Goal: Task Accomplishment & Management: Manage account settings

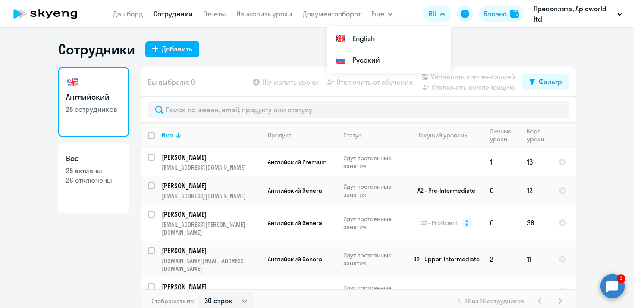
select select "30"
click at [616, 287] on circle at bounding box center [613, 286] width 24 height 24
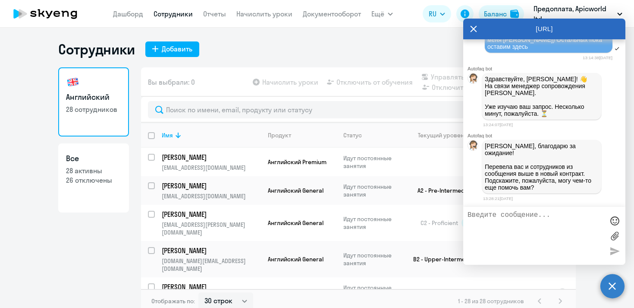
click at [528, 216] on textarea at bounding box center [536, 235] width 136 height 49
type textarea "спасибо, это все)"
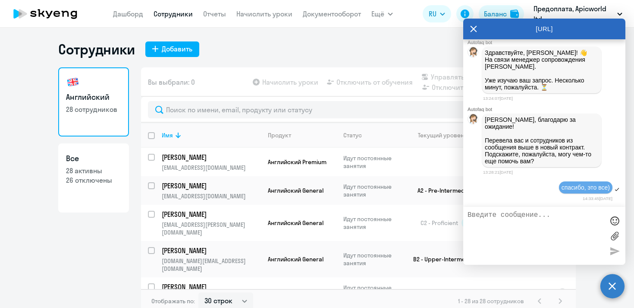
click at [474, 30] on icon at bounding box center [473, 29] width 7 height 21
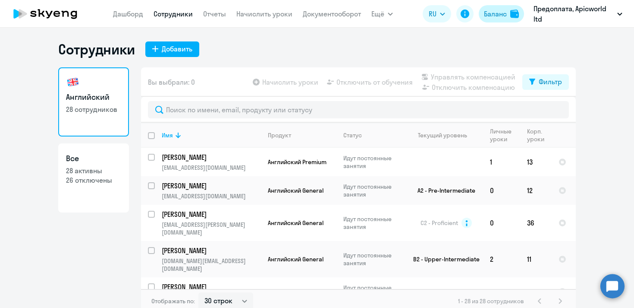
click at [499, 11] on div "Баланс" at bounding box center [495, 14] width 23 height 10
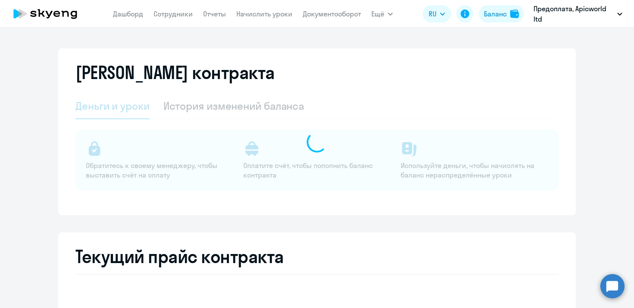
select select "english_adult_not_native_speaker"
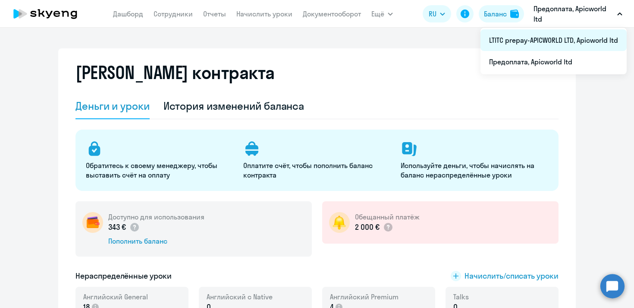
click at [546, 40] on li "LTITC prepay-APICWORLD LTD, Apicworld ltd" at bounding box center [554, 40] width 146 height 22
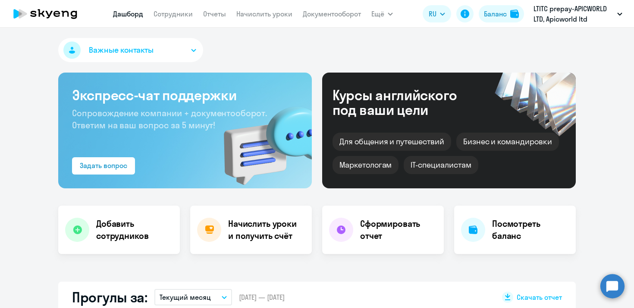
select select "30"
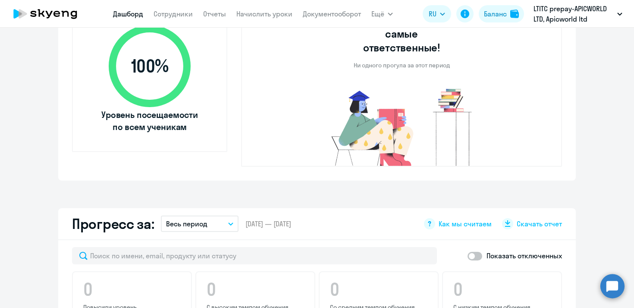
scroll to position [199, 0]
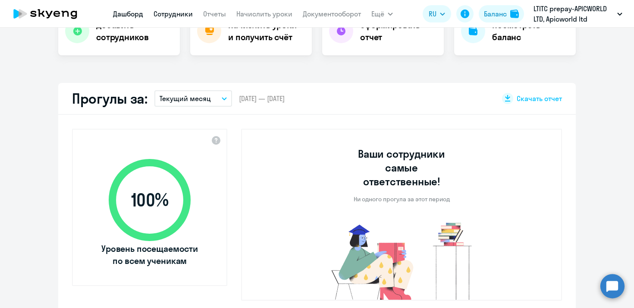
click at [168, 10] on link "Сотрудники" at bounding box center [173, 13] width 39 height 9
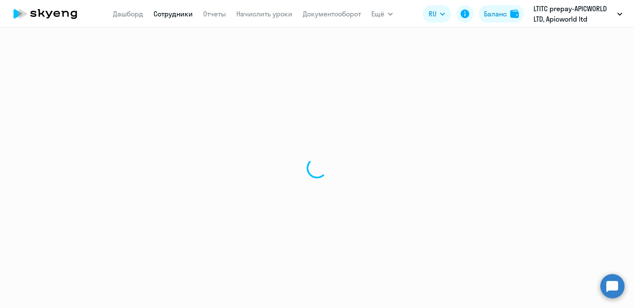
select select "30"
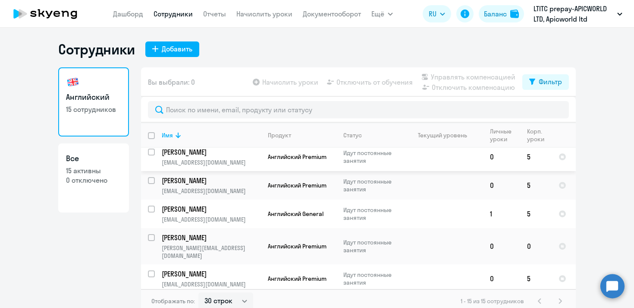
scroll to position [129, 0]
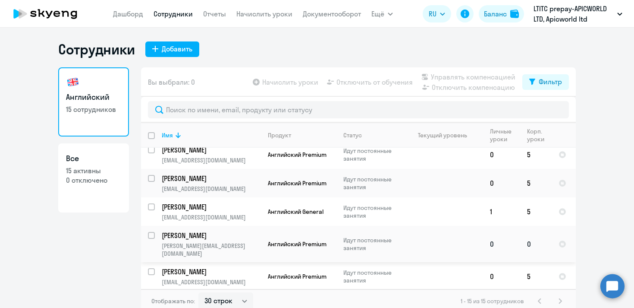
click at [151, 232] on input "select row 11116056" at bounding box center [156, 240] width 17 height 17
checkbox input "true"
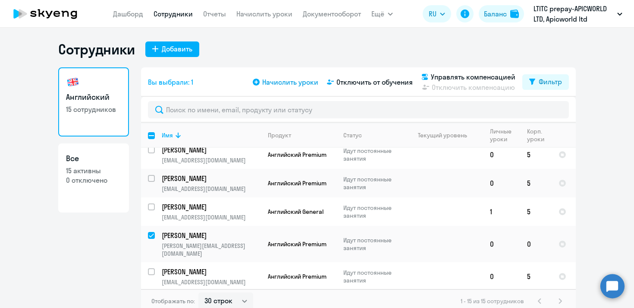
click at [260, 81] on icon at bounding box center [256, 82] width 7 height 7
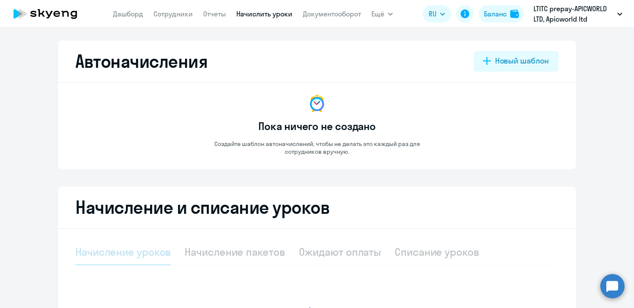
select select "10"
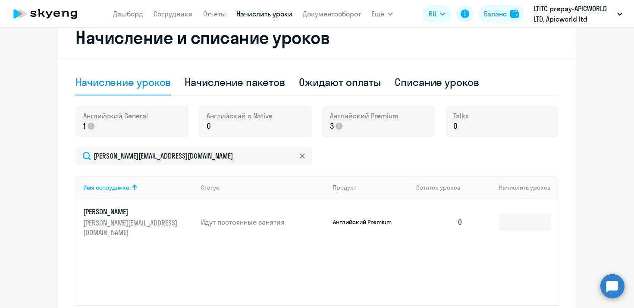
scroll to position [175, 0]
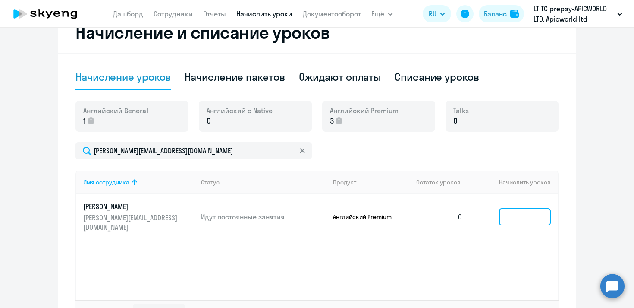
click at [510, 214] on input at bounding box center [525, 216] width 52 height 17
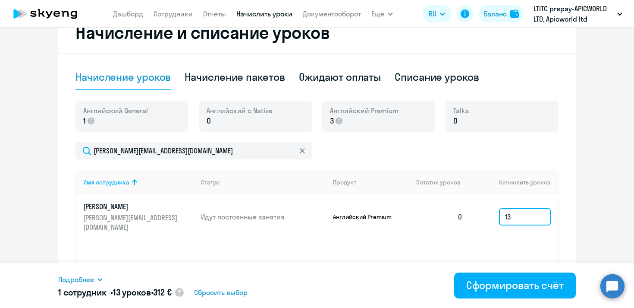
type input "1"
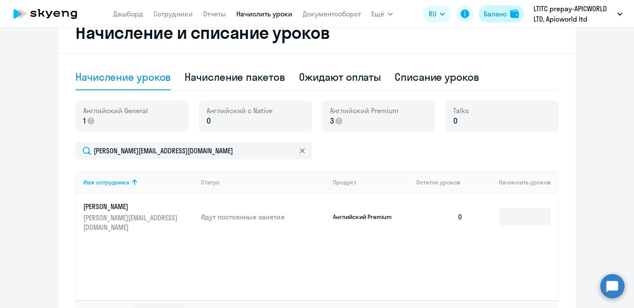
click at [501, 14] on div "Баланс" at bounding box center [495, 14] width 23 height 10
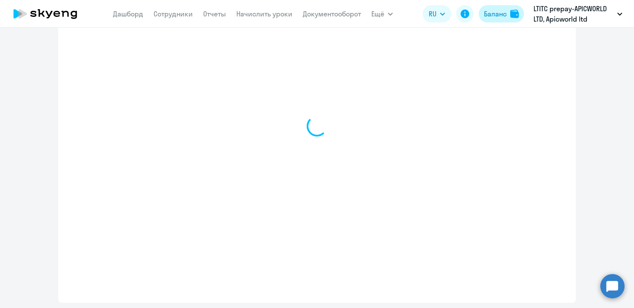
select select "english_adult_not_native_speaker"
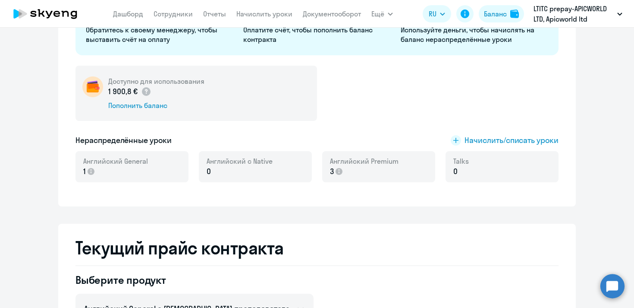
scroll to position [148, 0]
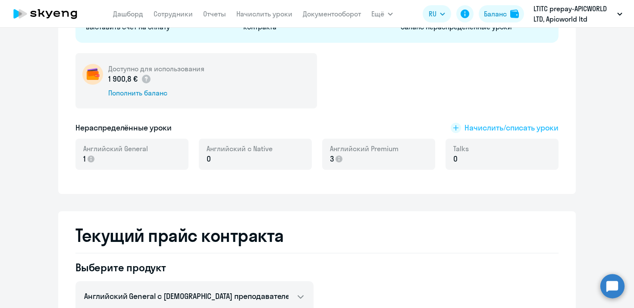
click at [458, 126] on rect at bounding box center [456, 128] width 10 height 10
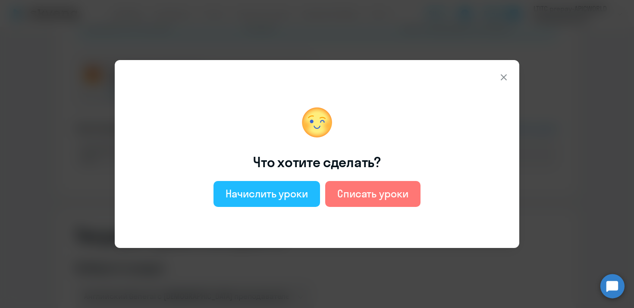
click at [293, 199] on div "Начислить уроки" at bounding box center [267, 193] width 82 height 14
select select "english_adult_not_native_speaker"
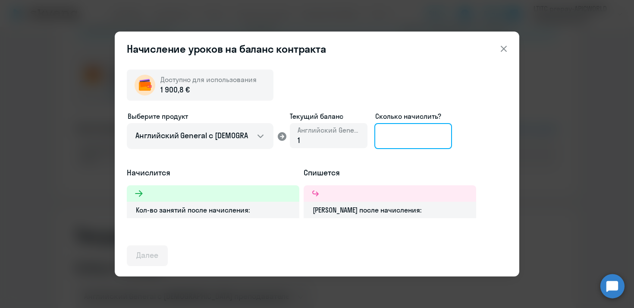
click at [403, 136] on input at bounding box center [414, 136] width 78 height 26
type input "20"
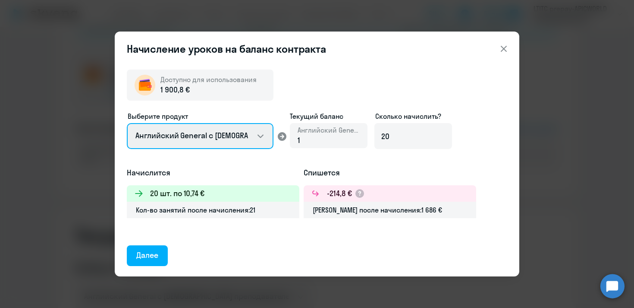
click at [261, 135] on select "Английский General с [DEMOGRAPHIC_DATA] преподавателем Английский General с [DE…" at bounding box center [200, 136] width 147 height 26
select select "english_adult_not_native_speaker_premium"
click at [127, 123] on select "Английский General с [DEMOGRAPHIC_DATA] преподавателем Английский General с [DE…" at bounding box center [200, 136] width 147 height 26
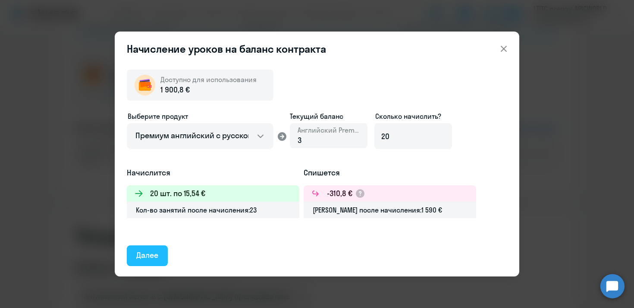
click at [158, 252] on div "Далее" at bounding box center [147, 254] width 22 height 11
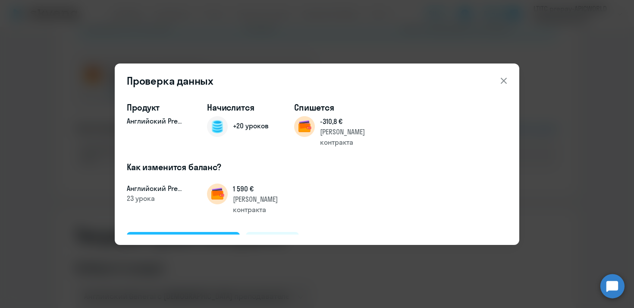
click at [181, 236] on div "Подтвердить и начислить" at bounding box center [183, 241] width 94 height 11
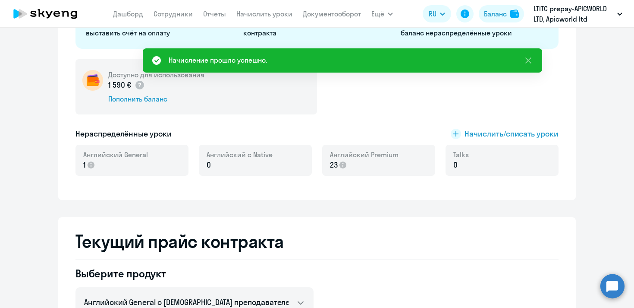
scroll to position [0, 0]
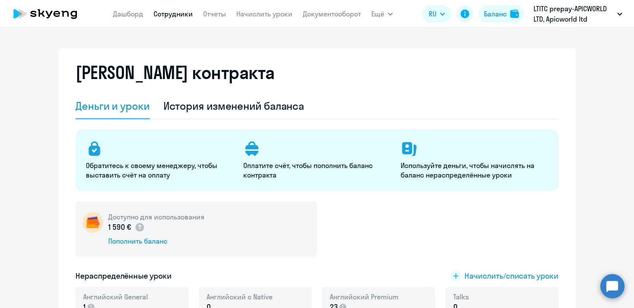
click at [170, 14] on link "Сотрудники" at bounding box center [173, 13] width 39 height 9
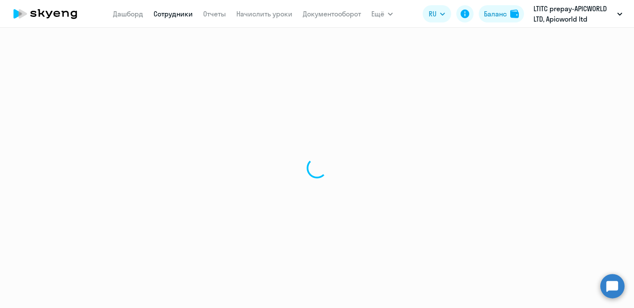
select select "30"
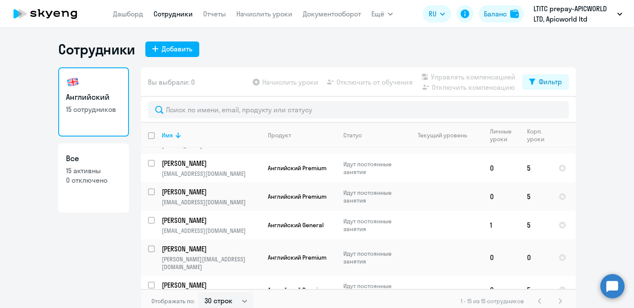
scroll to position [117, 0]
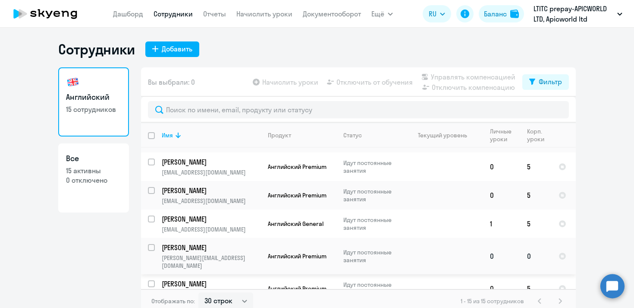
click at [151, 244] on input "select row 11116056" at bounding box center [156, 252] width 17 height 17
checkbox input "true"
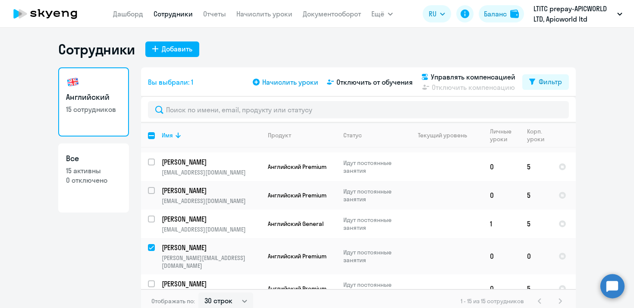
click at [297, 81] on span "Начислить уроки" at bounding box center [290, 82] width 56 height 10
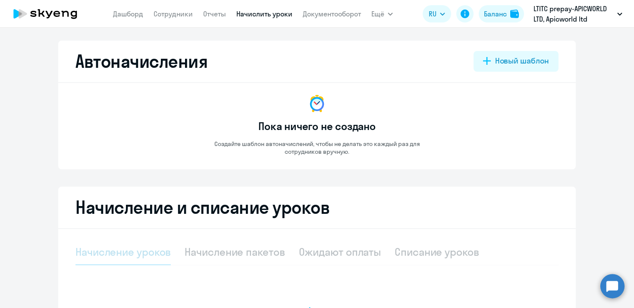
select select "10"
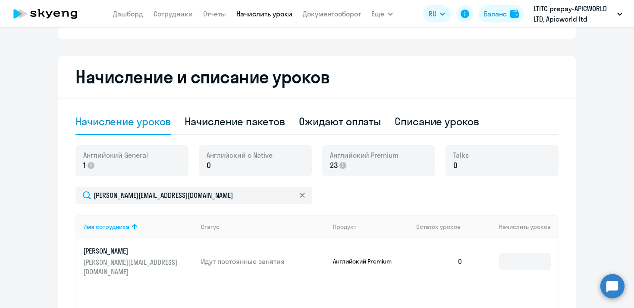
scroll to position [158, 0]
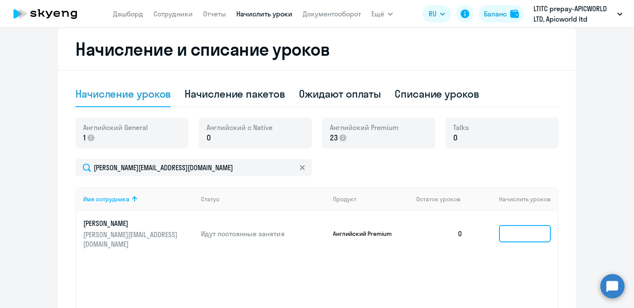
click at [507, 226] on input at bounding box center [525, 233] width 52 height 17
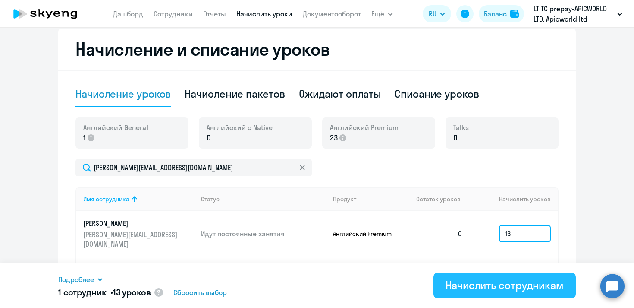
type input "13"
click at [527, 288] on div "Начислить сотрудникам" at bounding box center [505, 285] width 118 height 14
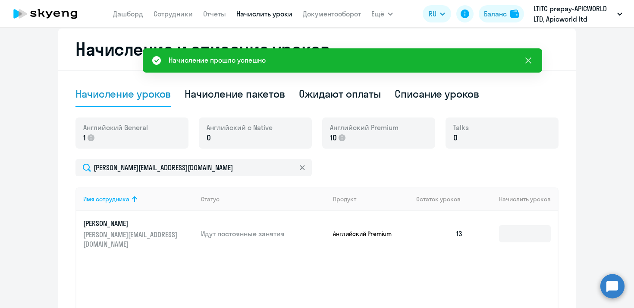
click at [529, 60] on icon at bounding box center [529, 60] width 6 height 6
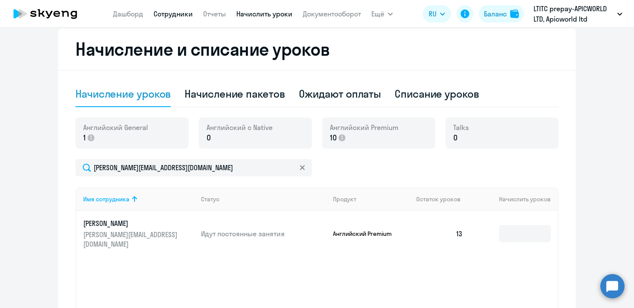
click at [188, 16] on link "Сотрудники" at bounding box center [173, 13] width 39 height 9
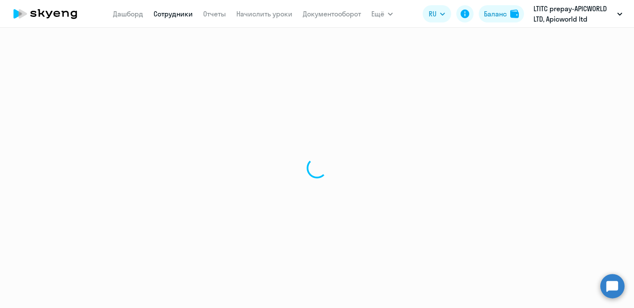
select select "30"
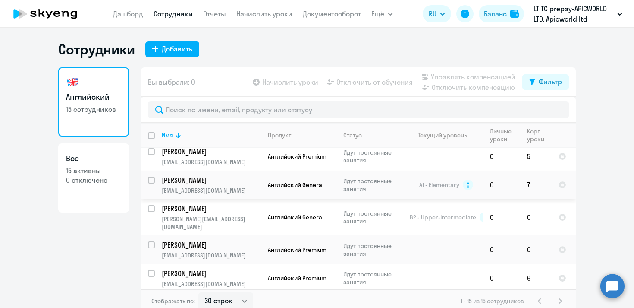
scroll to position [249, 0]
click at [152, 241] on input "select row 42276299" at bounding box center [156, 249] width 17 height 17
checkbox input "true"
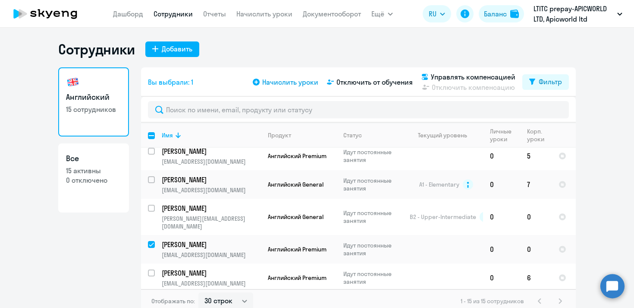
click at [257, 83] on icon at bounding box center [256, 82] width 7 height 7
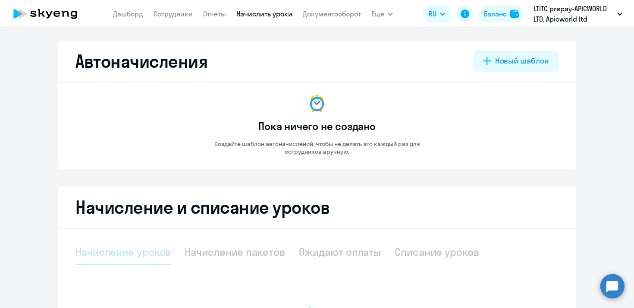
select select "10"
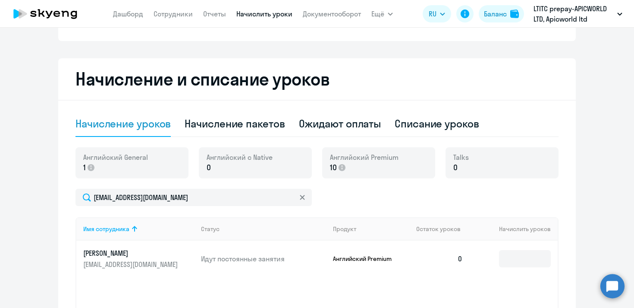
scroll to position [130, 0]
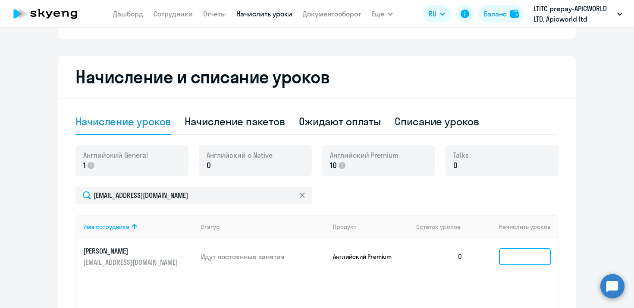
click at [517, 259] on input at bounding box center [525, 256] width 52 height 17
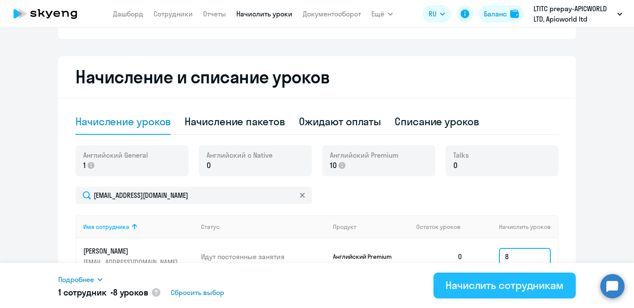
type input "8"
click at [514, 284] on div "Начислить сотрудникам" at bounding box center [505, 285] width 118 height 14
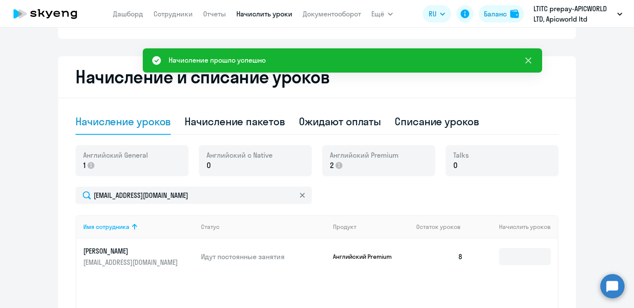
click at [527, 59] on icon at bounding box center [529, 60] width 6 height 6
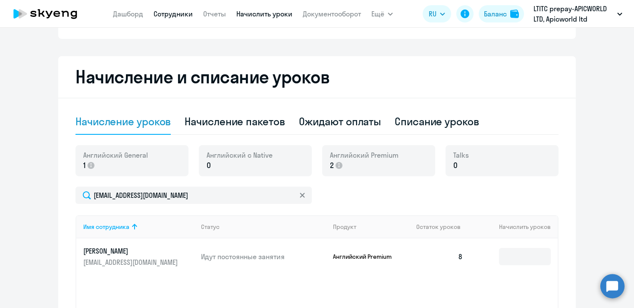
click at [175, 14] on link "Сотрудники" at bounding box center [173, 13] width 39 height 9
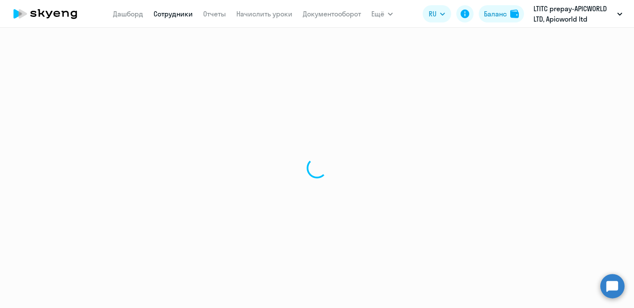
select select "30"
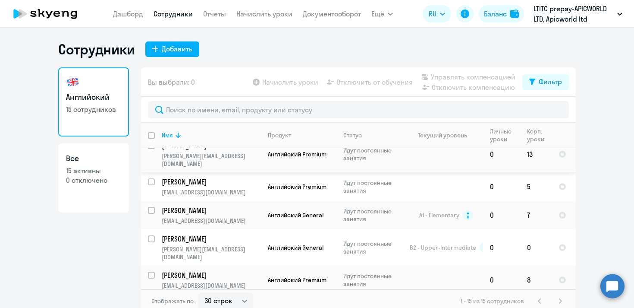
scroll to position [222, 0]
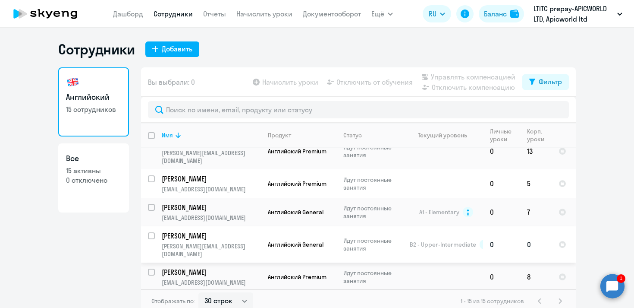
click at [153, 232] on input "select row 5687661" at bounding box center [156, 240] width 17 height 17
checkbox input "true"
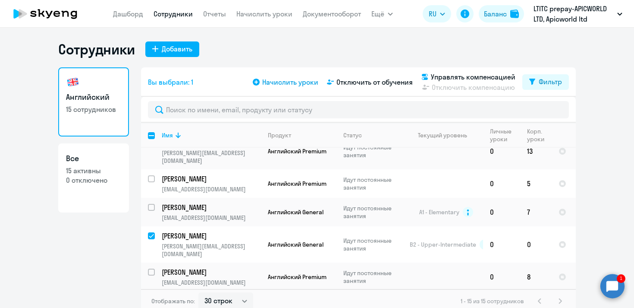
click at [259, 82] on icon at bounding box center [256, 82] width 7 height 7
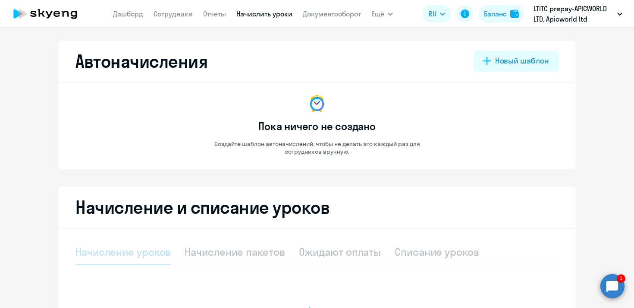
select select "10"
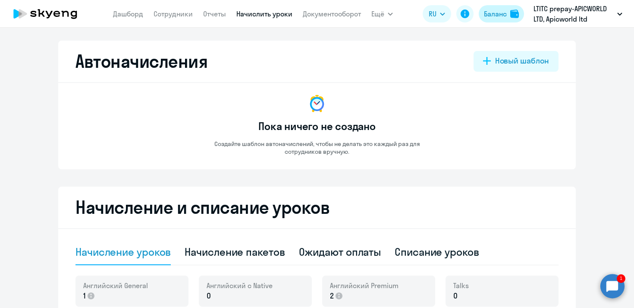
click at [498, 13] on div "Баланс" at bounding box center [495, 14] width 23 height 10
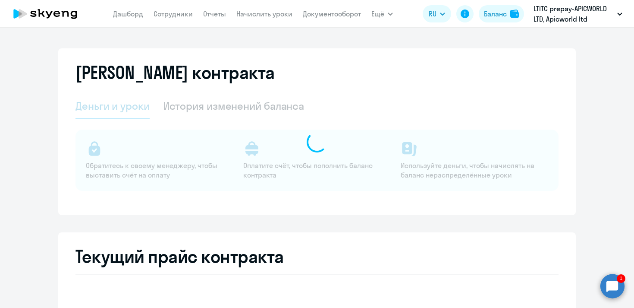
select select "english_adult_not_native_speaker"
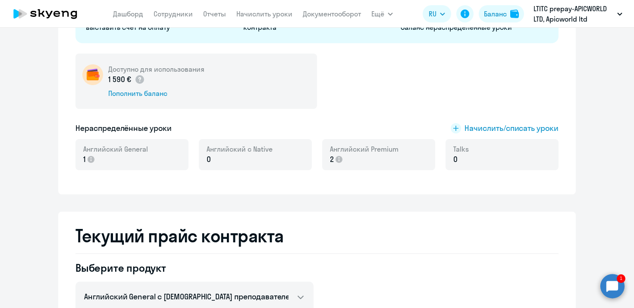
scroll to position [150, 0]
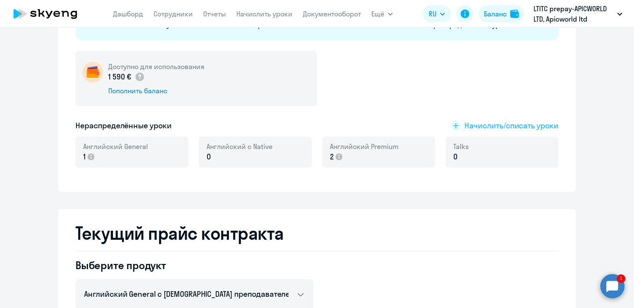
click at [458, 126] on rect at bounding box center [456, 125] width 10 height 10
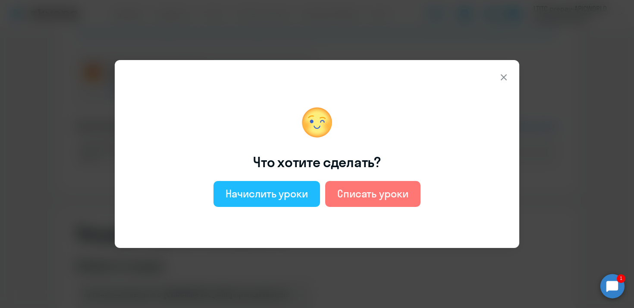
click at [273, 197] on div "Начислить уроки" at bounding box center [267, 193] width 82 height 14
select select "english_adult_not_native_speaker"
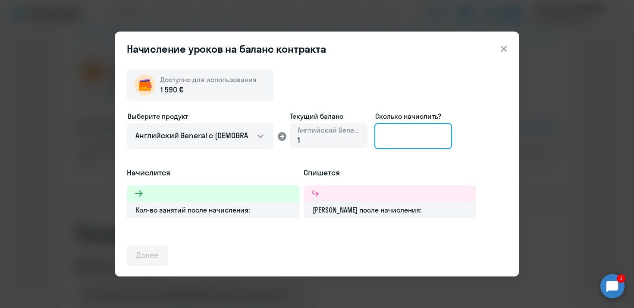
click at [396, 139] on input at bounding box center [414, 136] width 78 height 26
type input "10"
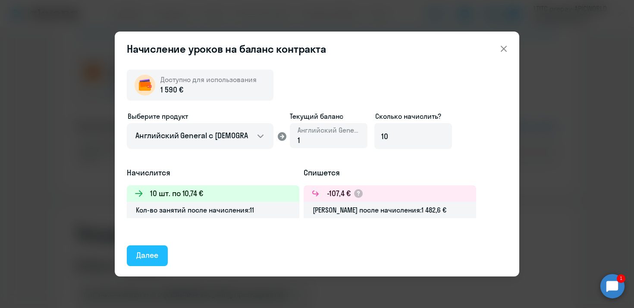
click at [138, 260] on div "Далее" at bounding box center [147, 254] width 22 height 11
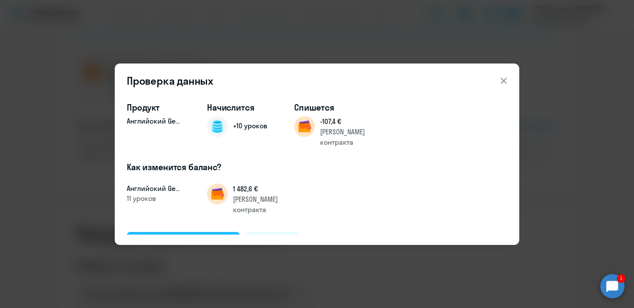
click at [179, 236] on div "Подтвердить и начислить" at bounding box center [183, 241] width 94 height 11
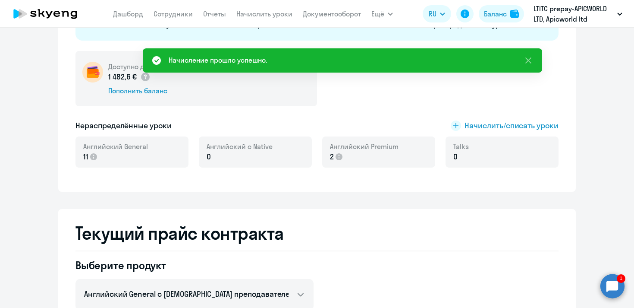
click at [621, 284] on circle at bounding box center [613, 286] width 24 height 24
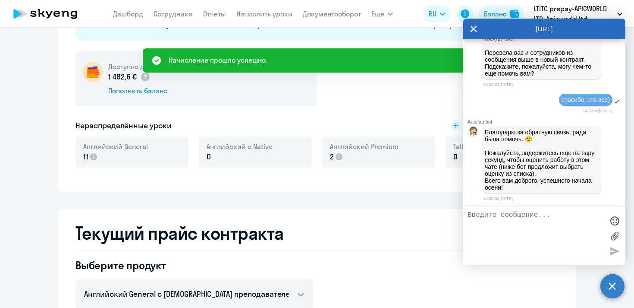
scroll to position [0, 0]
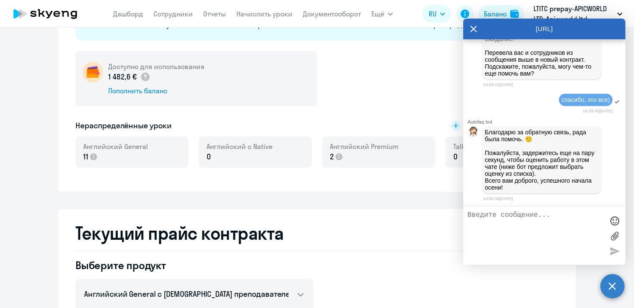
click at [473, 31] on icon at bounding box center [473, 29] width 7 height 21
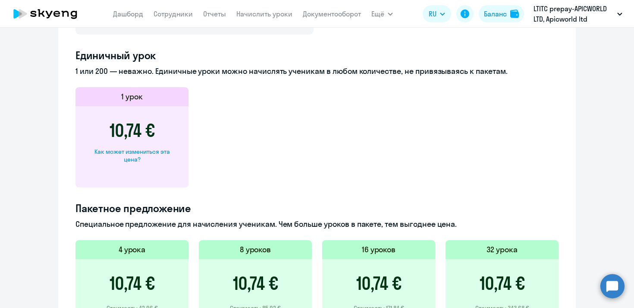
scroll to position [444, 0]
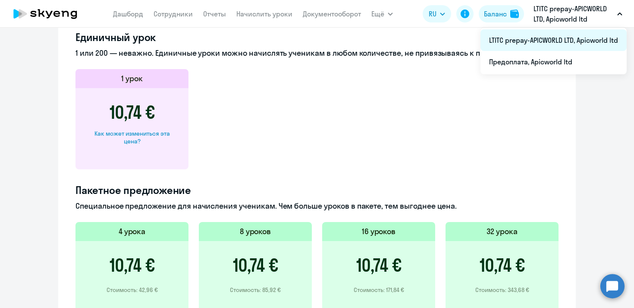
click at [542, 38] on li "LTITC prepay-APICWORLD LTD, Apicworld ltd" at bounding box center [554, 40] width 146 height 22
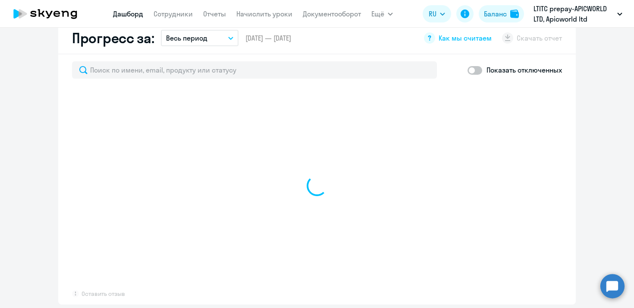
select select "30"
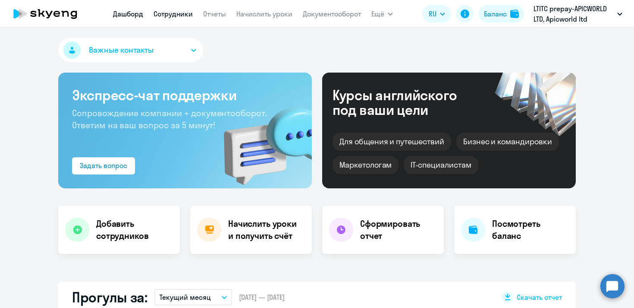
click at [182, 15] on link "Сотрудники" at bounding box center [173, 13] width 39 height 9
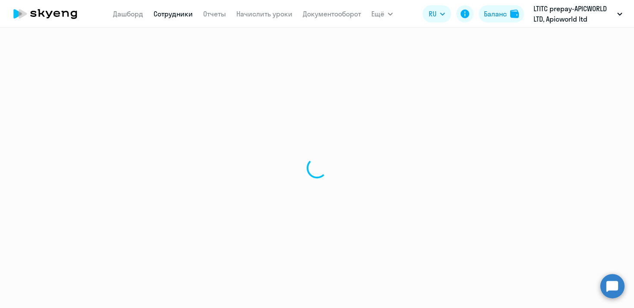
select select "30"
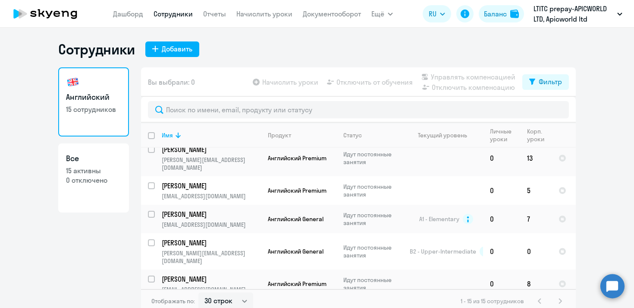
scroll to position [217, 0]
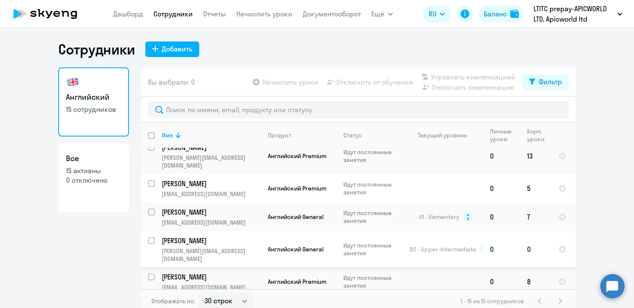
click at [150, 237] on input "select row 5687661" at bounding box center [156, 245] width 17 height 17
checkbox input "true"
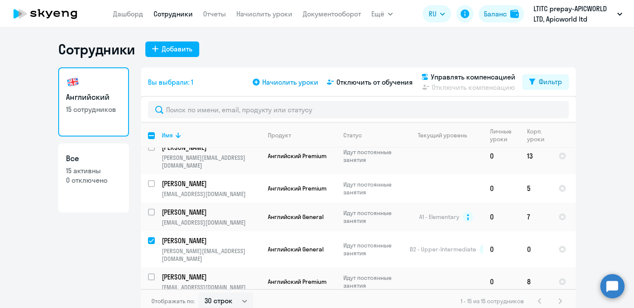
click at [273, 79] on span "Начислить уроки" at bounding box center [290, 82] width 56 height 10
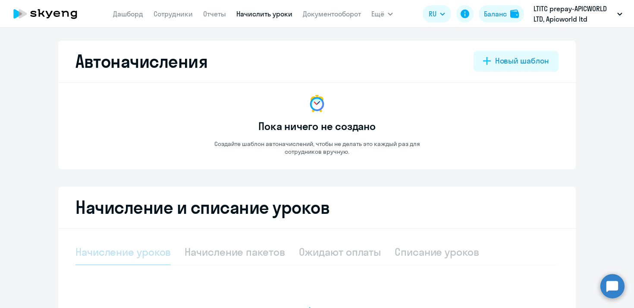
select select "10"
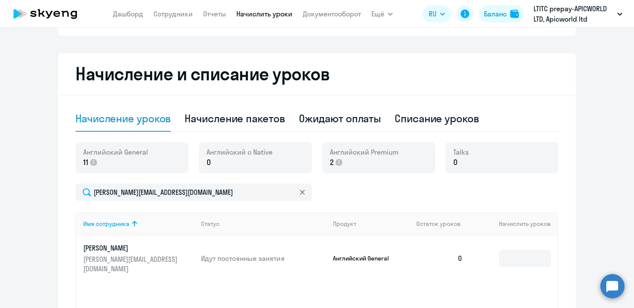
scroll to position [136, 0]
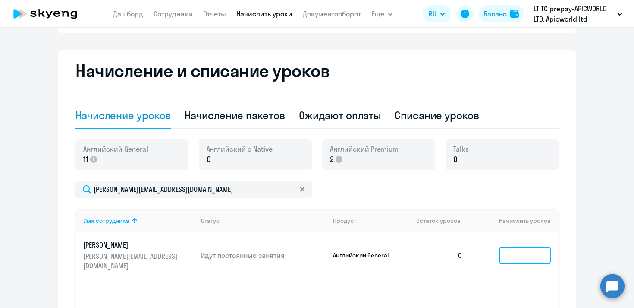
click at [531, 251] on input at bounding box center [525, 254] width 52 height 17
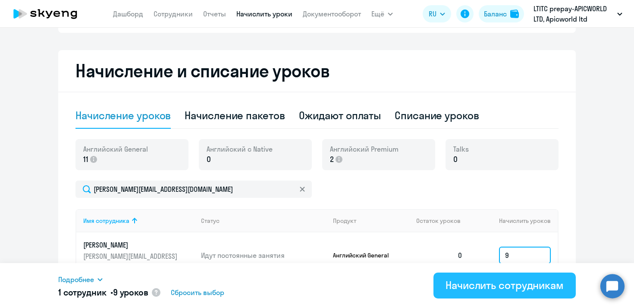
type input "9"
click at [525, 287] on div "Начислить сотрудникам" at bounding box center [505, 285] width 118 height 14
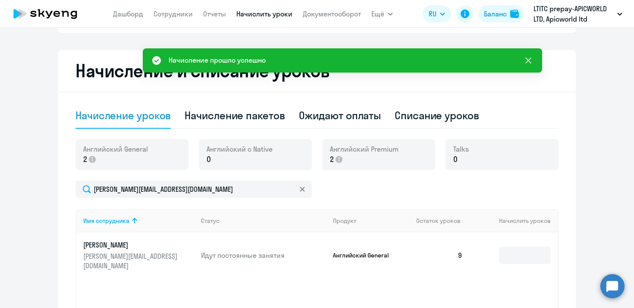
click at [529, 58] on icon at bounding box center [528, 60] width 10 height 10
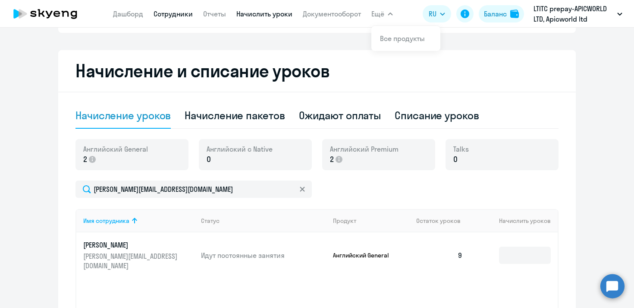
click at [179, 15] on link "Сотрудники" at bounding box center [173, 13] width 39 height 9
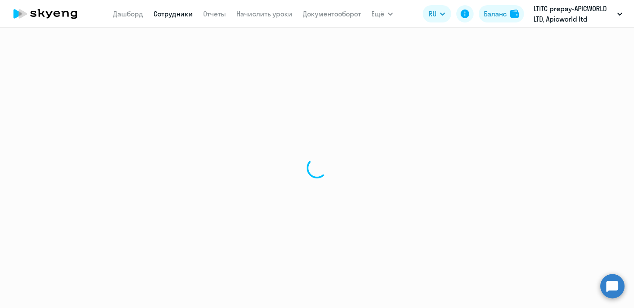
select select "30"
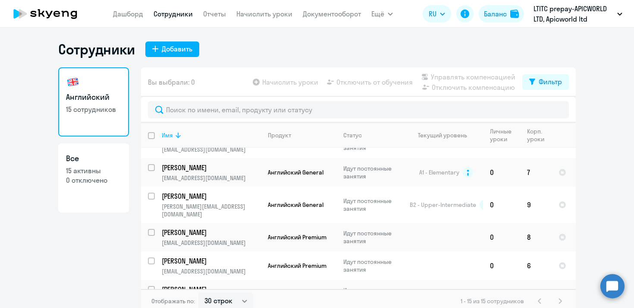
scroll to position [283, 0]
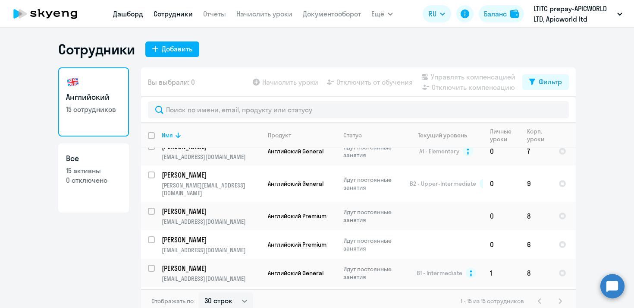
click at [126, 17] on link "Дашборд" at bounding box center [128, 13] width 30 height 9
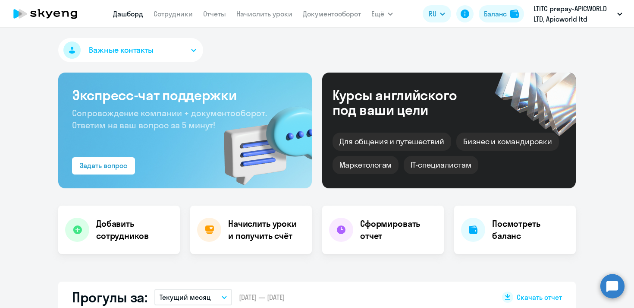
select select "30"
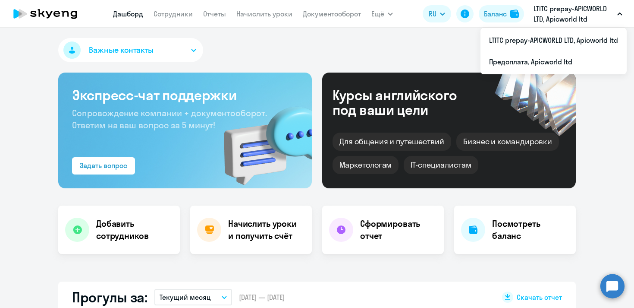
click at [583, 8] on p "LTITC prepay-APICWORLD LTD, Apicworld ltd" at bounding box center [574, 13] width 80 height 21
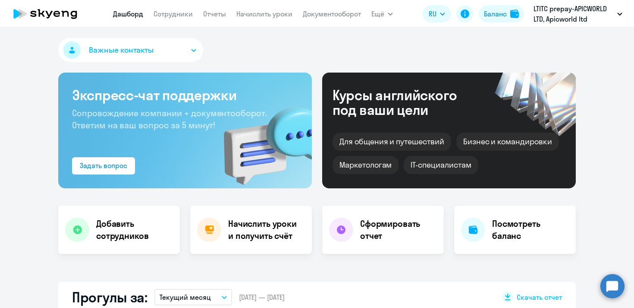
click at [583, 8] on p "LTITC prepay-APICWORLD LTD, Apicworld ltd" at bounding box center [574, 13] width 80 height 21
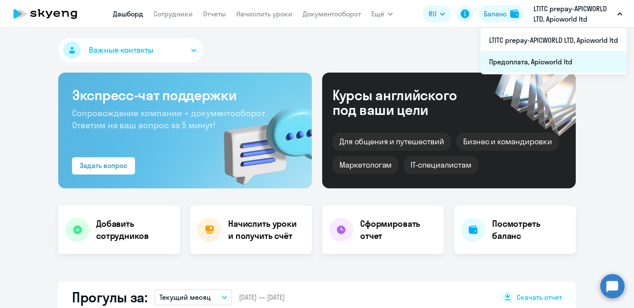
click at [551, 63] on li "Предоплата, Apicworld ltd" at bounding box center [554, 62] width 146 height 22
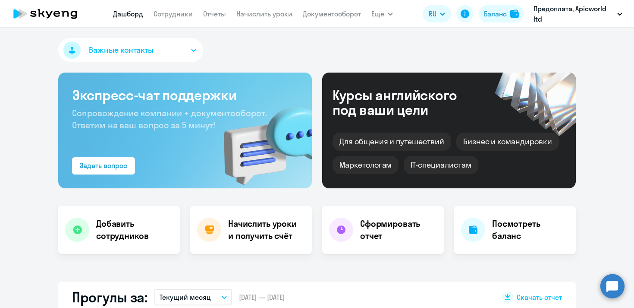
select select "30"
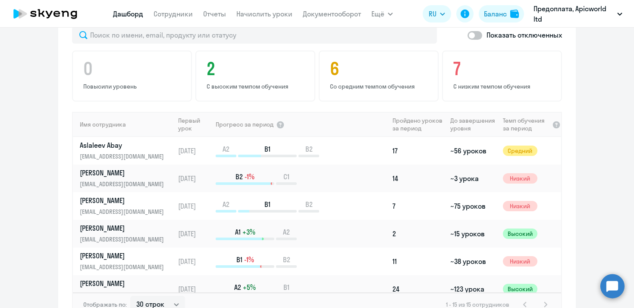
scroll to position [559, 0]
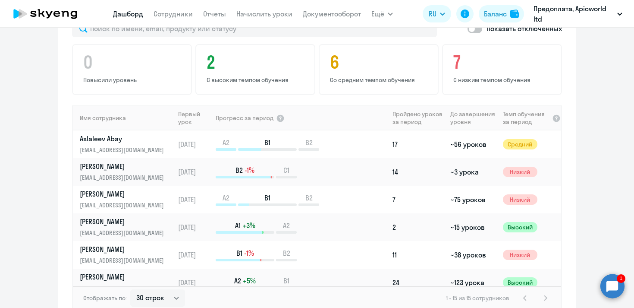
click at [179, 20] on nav "[PERSON_NAME] Отчеты Начислить уроки Документооборот" at bounding box center [237, 13] width 248 height 17
click at [177, 13] on link "Сотрудники" at bounding box center [173, 13] width 39 height 9
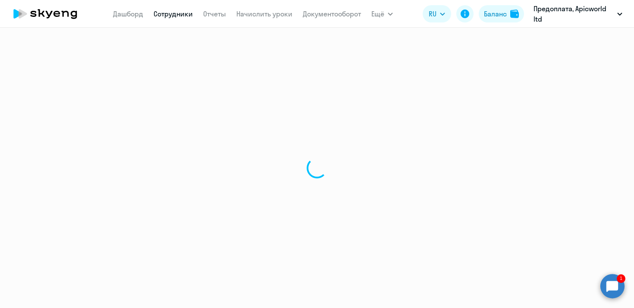
select select "30"
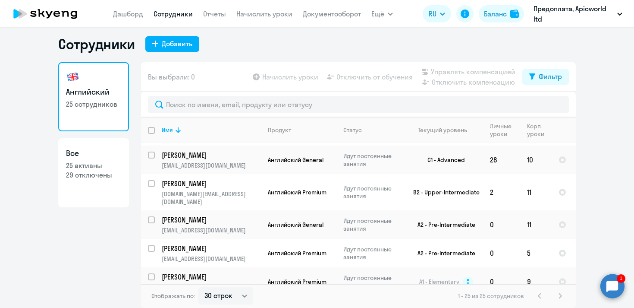
scroll to position [441, 0]
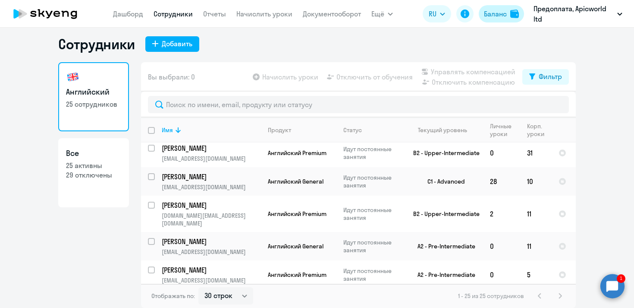
click at [502, 16] on div "Баланс" at bounding box center [495, 14] width 23 height 10
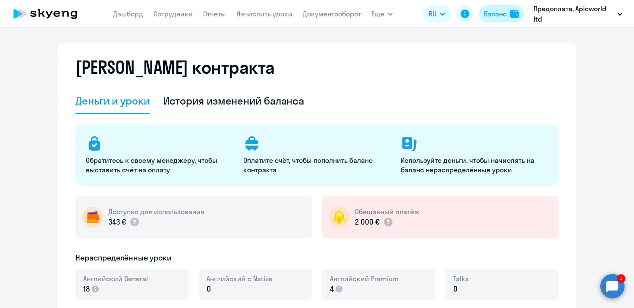
select select "english_adult_not_native_speaker"
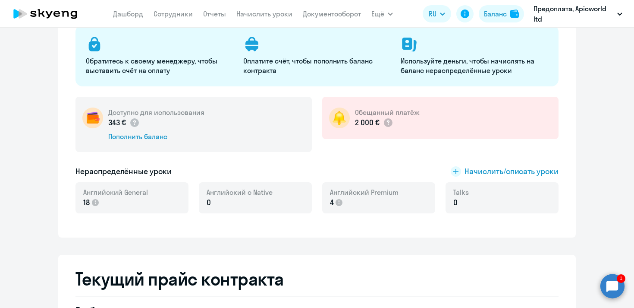
scroll to position [102, 0]
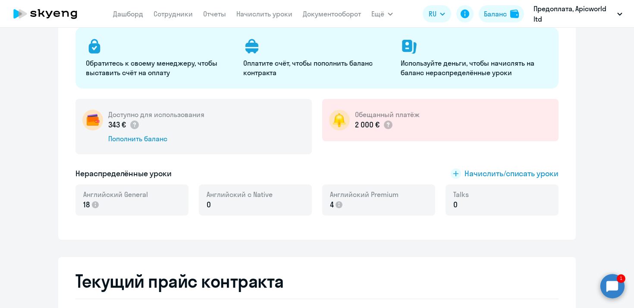
click at [274, 205] on div "Английский с Native 0" at bounding box center [255, 199] width 113 height 31
click at [457, 173] on rect at bounding box center [456, 173] width 10 height 10
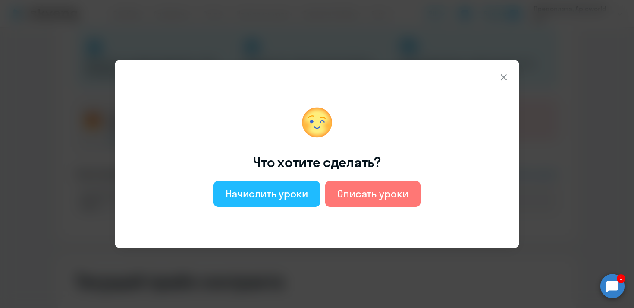
click at [299, 191] on div "Начислить уроки" at bounding box center [267, 193] width 82 height 14
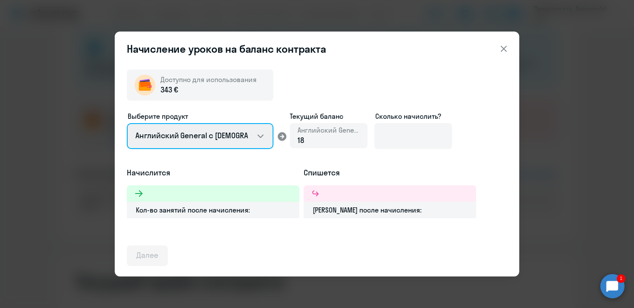
click at [263, 135] on select "Английский General с [DEMOGRAPHIC_DATA] преподавателем Английский General с [DE…" at bounding box center [200, 136] width 147 height 26
click at [127, 123] on select "Английский General с [DEMOGRAPHIC_DATA] преподавателем Английский General с [DE…" at bounding box center [200, 136] width 147 height 26
click at [258, 136] on select "Английский General с [DEMOGRAPHIC_DATA] преподавателем Английский General с [DE…" at bounding box center [200, 136] width 147 height 26
select select "english_adult_native_speaker"
click at [127, 123] on select "Английский General с [DEMOGRAPHIC_DATA] преподавателем Английский General с [DE…" at bounding box center [200, 136] width 147 height 26
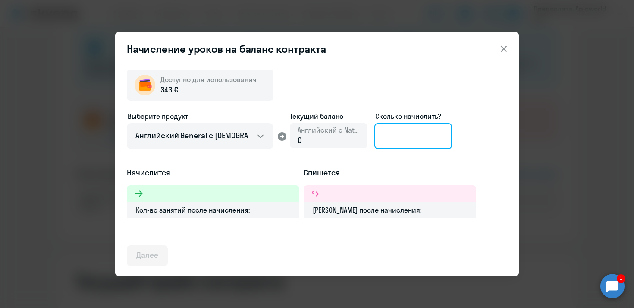
click at [386, 133] on input at bounding box center [414, 136] width 78 height 26
type input "4"
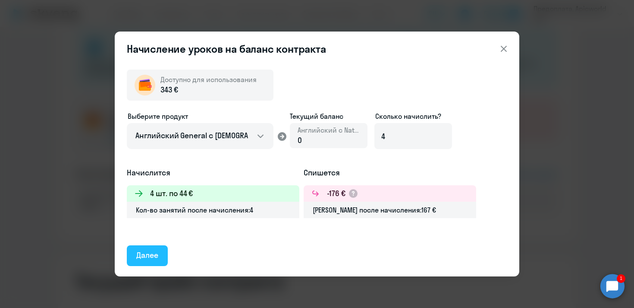
click at [145, 256] on div "Далее" at bounding box center [147, 254] width 22 height 11
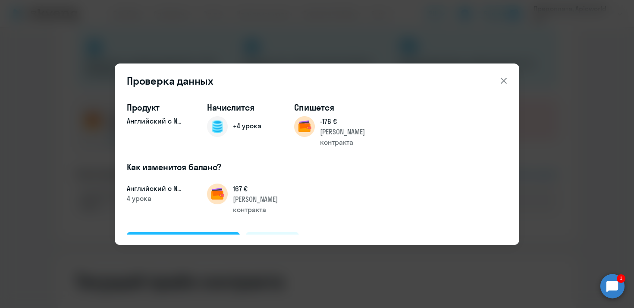
click at [193, 236] on div "Подтвердить и начислить" at bounding box center [183, 241] width 94 height 11
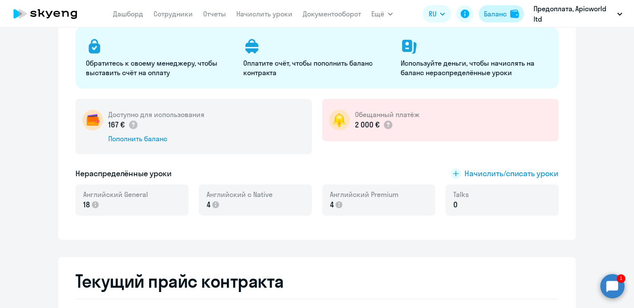
click at [495, 19] on button "Баланс" at bounding box center [501, 13] width 45 height 17
click at [175, 18] on app-menu-item-link "Сотрудники" at bounding box center [173, 14] width 39 height 11
click at [175, 13] on link "Сотрудники" at bounding box center [173, 13] width 39 height 9
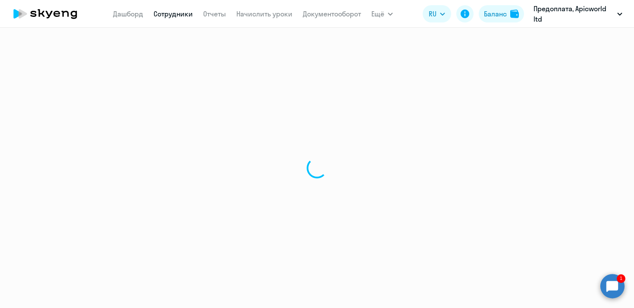
select select "30"
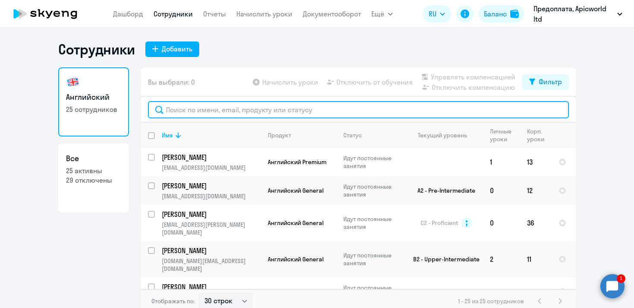
click at [400, 113] on input "text" at bounding box center [358, 109] width 421 height 17
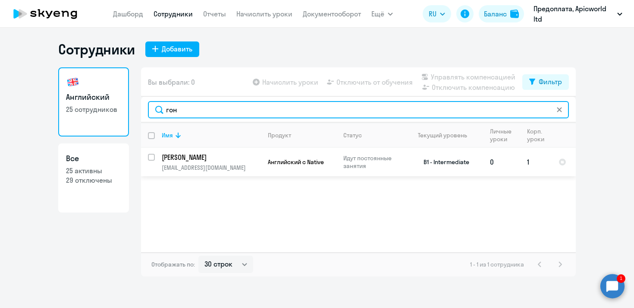
type input "гон"
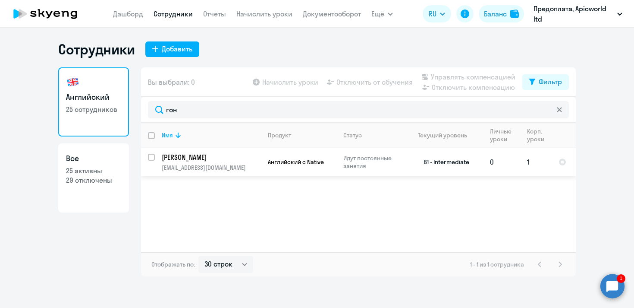
click at [153, 157] on input "select row 37038081" at bounding box center [156, 162] width 17 height 17
checkbox input "true"
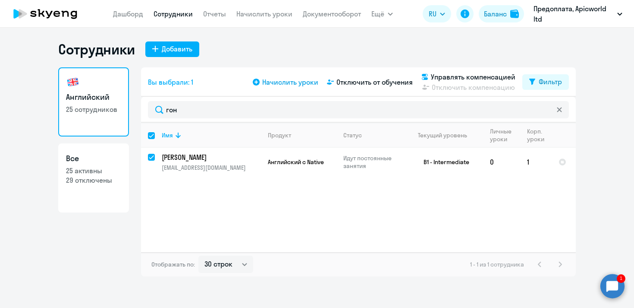
click at [292, 83] on span "Начислить уроки" at bounding box center [290, 82] width 56 height 10
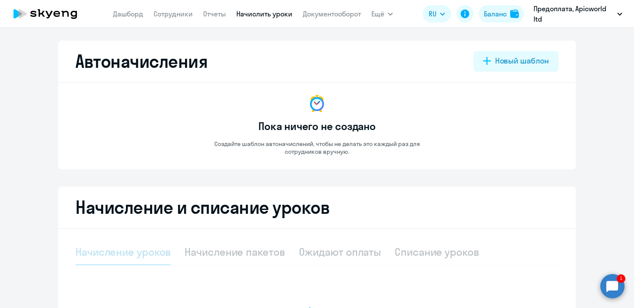
select select "10"
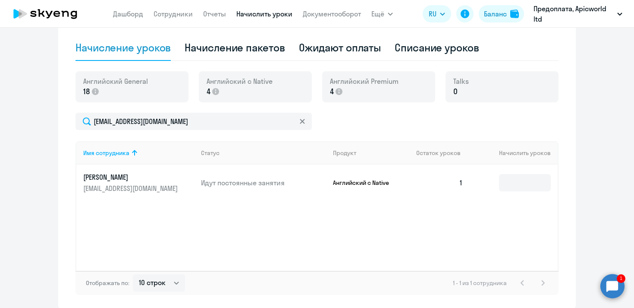
scroll to position [205, 0]
click at [508, 183] on input at bounding box center [525, 181] width 52 height 17
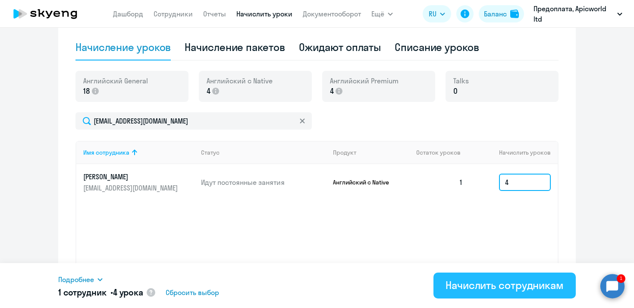
type input "4"
click at [506, 287] on div "Начислить сотрудникам" at bounding box center [505, 285] width 118 height 14
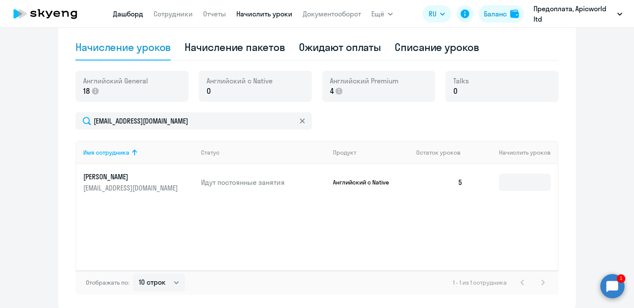
click at [134, 16] on link "Дашборд" at bounding box center [128, 13] width 30 height 9
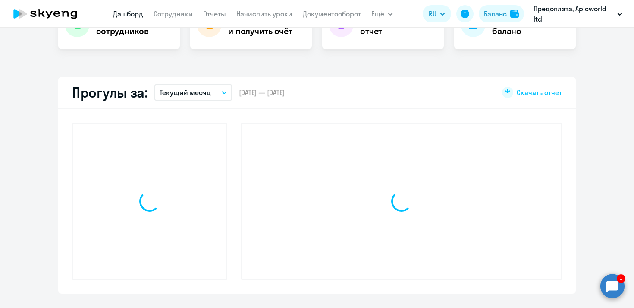
scroll to position [265, 0]
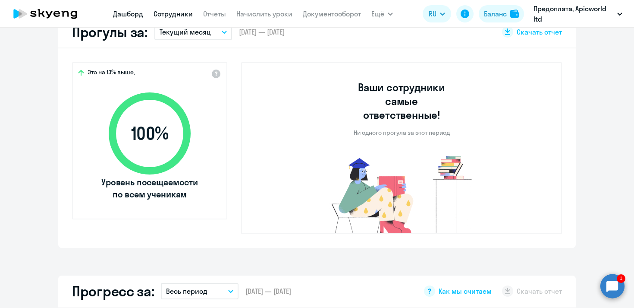
click at [168, 17] on link "Сотрудники" at bounding box center [173, 13] width 39 height 9
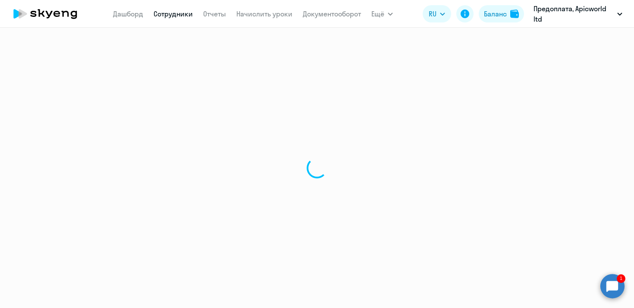
select select "30"
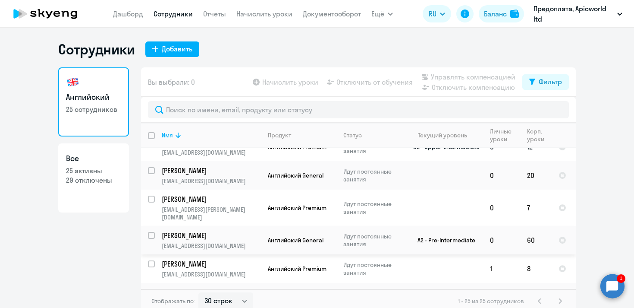
scroll to position [155, 0]
